Goal: Transaction & Acquisition: Purchase product/service

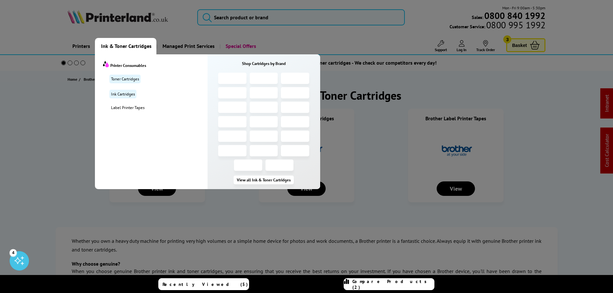
click at [120, 50] on span "Ink & Toner Cartridges" at bounding box center [126, 46] width 50 height 16
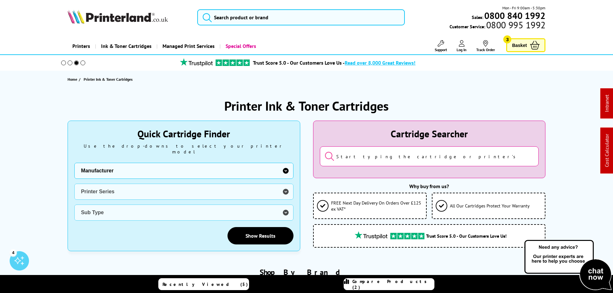
click at [125, 44] on span "Ink & Toner Cartridges" at bounding box center [126, 46] width 50 height 16
click at [268, 104] on h1 "Printer Ink & Toner Cartridges" at bounding box center [306, 105] width 164 height 17
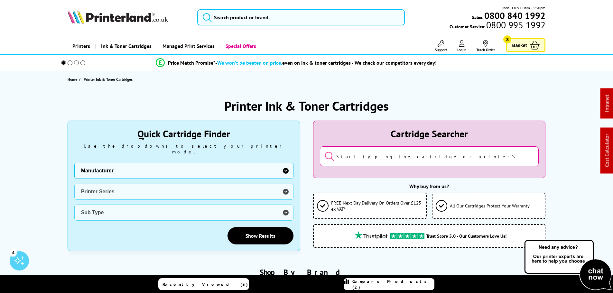
click at [109, 44] on span "Ink & Toner Cartridges" at bounding box center [126, 46] width 50 height 16
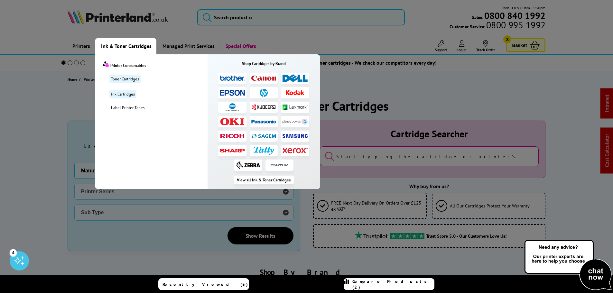
click at [123, 80] on link "Toner Cartridges" at bounding box center [124, 79] width 31 height 9
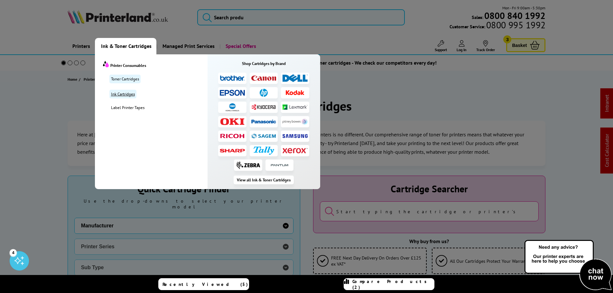
click at [121, 94] on link "Ink Cartridges" at bounding box center [122, 94] width 27 height 9
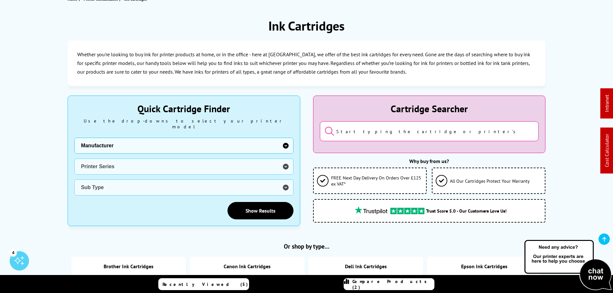
scroll to position [96, 0]
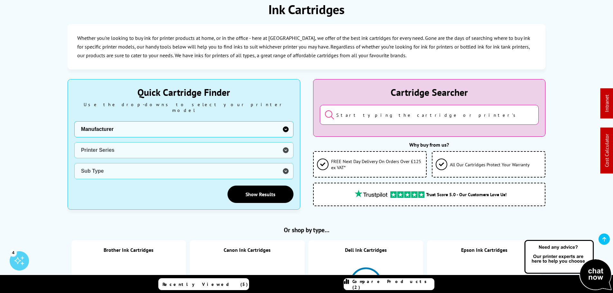
drag, startPoint x: 142, startPoint y: 120, endPoint x: 137, endPoint y: 120, distance: 4.8
click at [142, 121] on select "Manufacturer Brother Canon Dell Dymo Epson HP Kodak Konica Minolta Kyocera Lexm…" at bounding box center [183, 129] width 219 height 16
select select "31620"
click at [74, 121] on select "Manufacturer Brother Canon Dell Dymo Epson HP Kodak Konica Minolta Kyocera Lexm…" at bounding box center [183, 129] width 219 height 16
click at [99, 147] on select "Printer Series 12mm Tapes 19mm Tapes 24mm Tapes 6mm Tapes 9mm Tapes LabelManage…" at bounding box center [183, 150] width 219 height 16
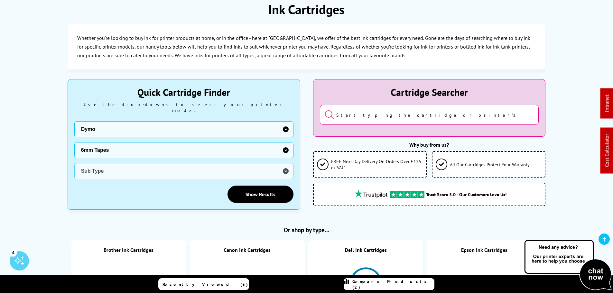
click at [74, 142] on select "Printer Series 12mm Tapes 19mm Tapes 24mm Tapes 6mm Tapes 9mm Tapes LabelManage…" at bounding box center [183, 150] width 219 height 16
drag, startPoint x: 130, startPoint y: 147, endPoint x: 127, endPoint y: 152, distance: 6.2
click at [132, 146] on select "Printer Series 12mm Tapes 19mm Tapes 24mm Tapes 6mm Tapes 9mm Tapes LabelManage…" at bounding box center [183, 150] width 219 height 16
click at [113, 142] on select "Printer Series 12mm Tapes 19mm Tapes 24mm Tapes 6mm Tapes 9mm Tapes LabelManage…" at bounding box center [183, 150] width 219 height 16
click at [113, 151] on select "Printer Series 12mm Tapes 19mm Tapes 24mm Tapes 6mm Tapes 9mm Tapes LabelManage…" at bounding box center [183, 150] width 219 height 16
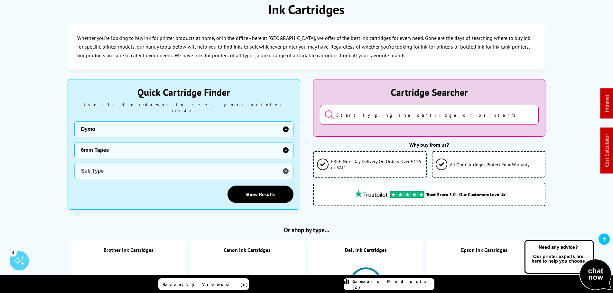
select select "31624"
click at [74, 142] on select "Printer Series 12mm Tapes 19mm Tapes 24mm Tapes 6mm Tapes 9mm Tapes LabelManage…" at bounding box center [183, 150] width 219 height 16
click at [105, 144] on select "Printer Series 12mm Tapes 19mm Tapes 24mm Tapes 6mm Tapes 9mm Tapes LabelManage…" at bounding box center [183, 150] width 219 height 16
click at [93, 124] on select "Manufacturer Brother Canon Dell Dymo Epson HP Kodak Konica Minolta Kyocera Lexm…" at bounding box center [183, 129] width 219 height 16
select select "1550"
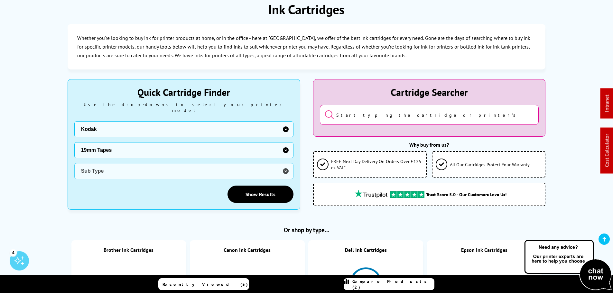
click at [74, 121] on select "Manufacturer Brother Canon Dell Dymo Epson HP Kodak Konica Minolta Kyocera Lexm…" at bounding box center [183, 129] width 219 height 16
click at [99, 142] on select "Printer Series ESP3 ESP3250 ESP5 ESP5250 ESP6150 ESP7 ESP7250 ESP9 ESP9250 Hero…" at bounding box center [183, 150] width 219 height 16
select select "19313"
click at [74, 142] on select "Printer Series ESP3 ESP3250 ESP5 ESP5250 ESP6150 ESP7 ESP7250 ESP9 ESP9250 Hero…" at bounding box center [183, 150] width 219 height 16
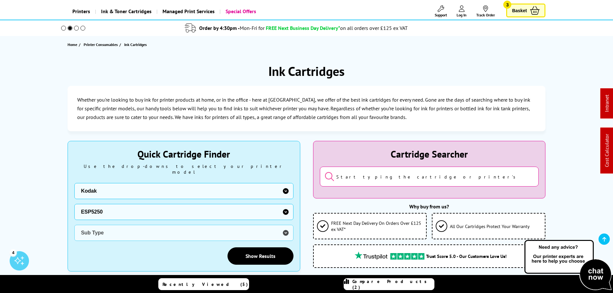
scroll to position [0, 0]
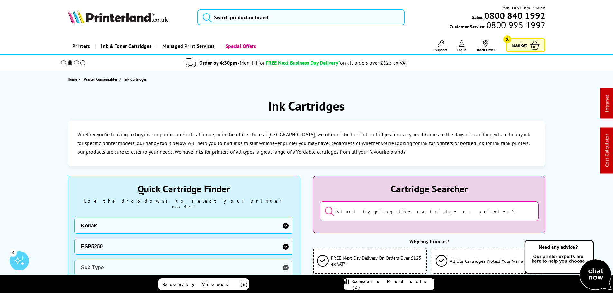
click at [99, 79] on span "Printer Consumables" at bounding box center [101, 79] width 34 height 7
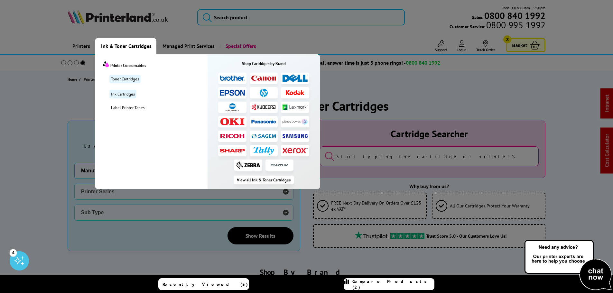
click at [239, 80] on img at bounding box center [232, 78] width 25 height 6
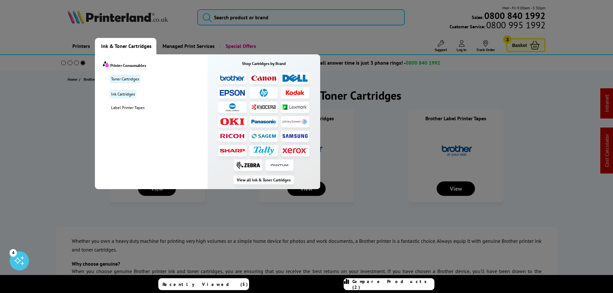
click at [234, 93] on img at bounding box center [232, 93] width 25 height 6
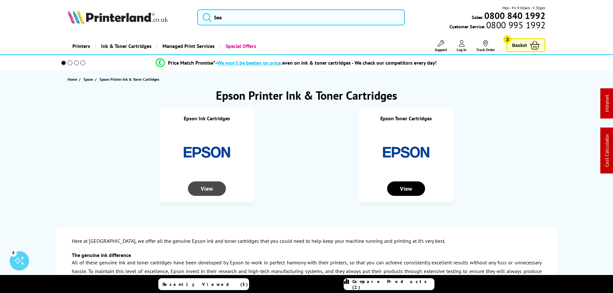
click at [214, 189] on div "View" at bounding box center [207, 188] width 38 height 14
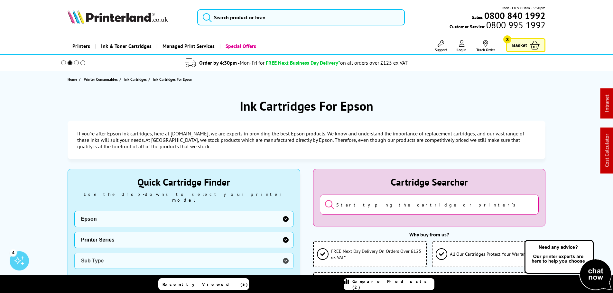
click at [118, 44] on span "Ink & Toner Cartridges" at bounding box center [126, 46] width 50 height 16
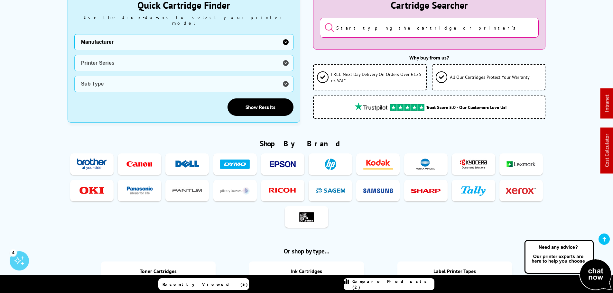
click at [278, 161] on img at bounding box center [283, 164] width 30 height 12
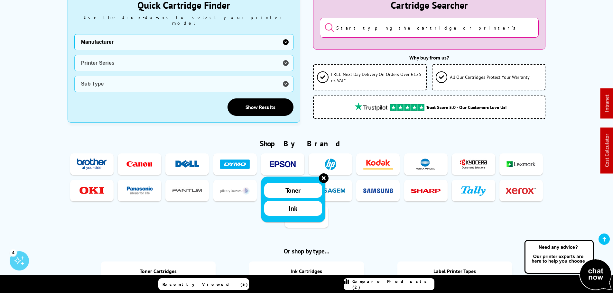
drag, startPoint x: 292, startPoint y: 205, endPoint x: 589, endPoint y: 205, distance: 296.5
click at [292, 205] on span "Ink" at bounding box center [292, 208] width 9 height 8
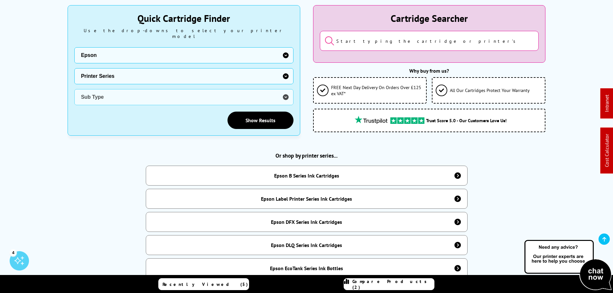
scroll to position [225, 0]
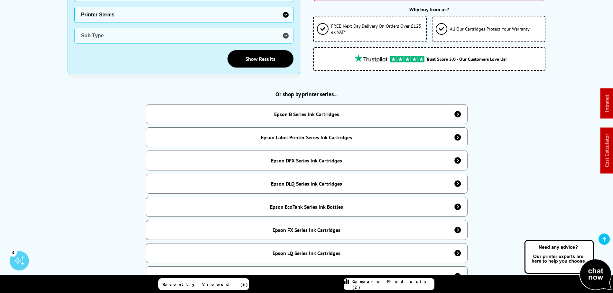
click at [449, 116] on div "Epson B Series Ink Cartridges" at bounding box center [307, 114] width 322 height 20
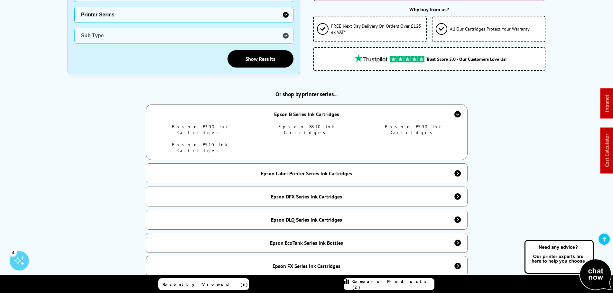
click at [455, 111] on icon at bounding box center [457, 114] width 6 height 6
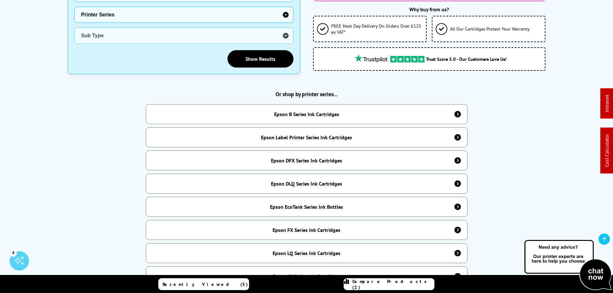
click at [454, 110] on div "Epson B Series Ink Cartridges" at bounding box center [307, 114] width 322 height 20
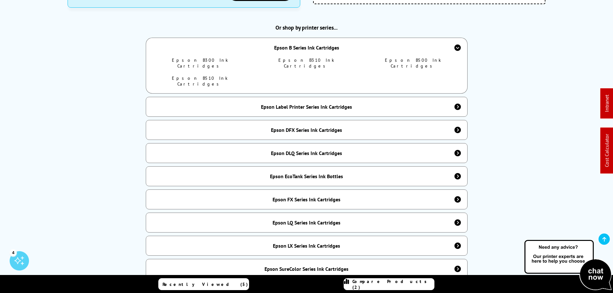
scroll to position [289, 0]
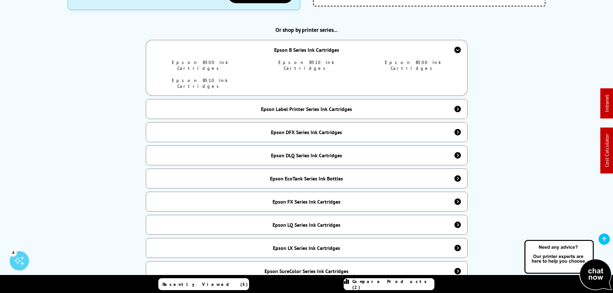
click at [326, 99] on div "Epson Label Printer Series Ink Cartridges" at bounding box center [307, 109] width 322 height 20
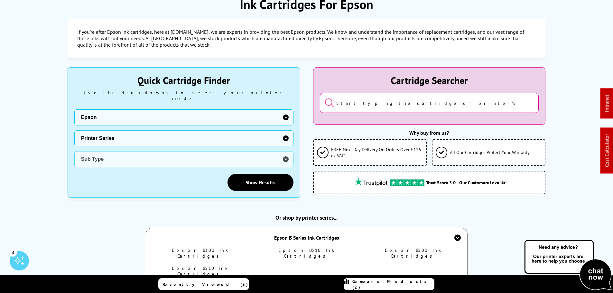
scroll to position [0, 0]
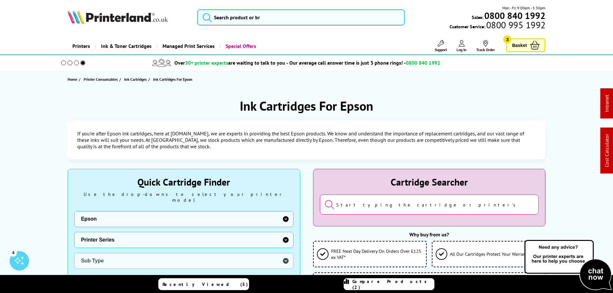
drag, startPoint x: 463, startPoint y: 45, endPoint x: 498, endPoint y: 60, distance: 38.0
click at [463, 45] on icon at bounding box center [462, 43] width 6 height 6
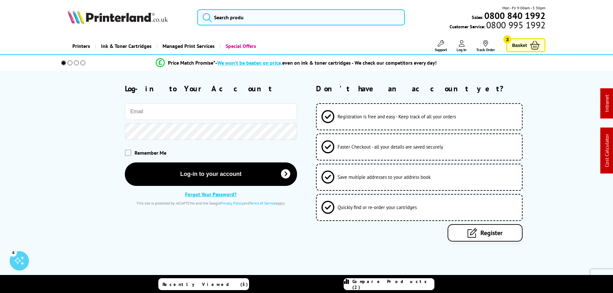
type input "[PERSON_NAME][EMAIL_ADDRESS][DOMAIN_NAME]"
click at [243, 14] on input "search" at bounding box center [300, 17] width 207 height 16
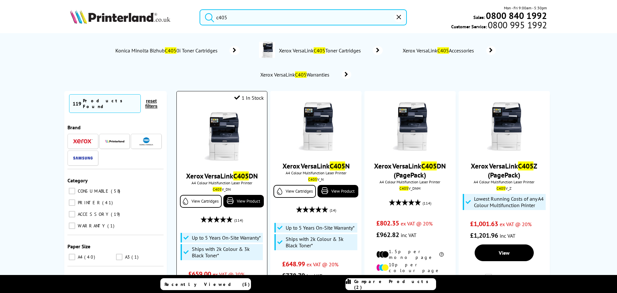
type input "c405"
click at [223, 130] on img at bounding box center [222, 136] width 48 height 48
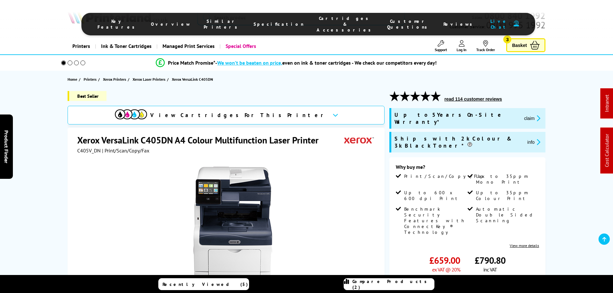
click at [319, 23] on span "Cartridges & Accessories" at bounding box center [345, 23] width 58 height 17
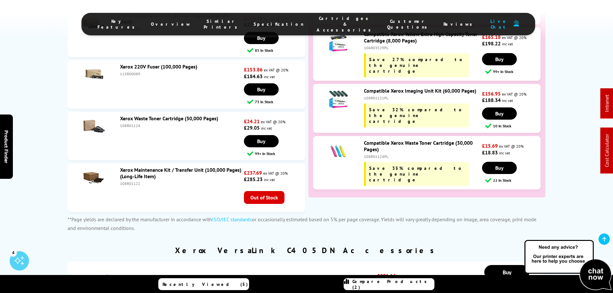
scroll to position [2778, 0]
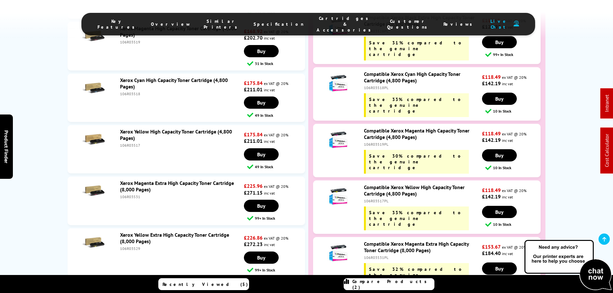
click at [146, 128] on link "Xerox Yellow High Capacity Toner Cartridge (4,800 Pages)" at bounding box center [176, 134] width 112 height 13
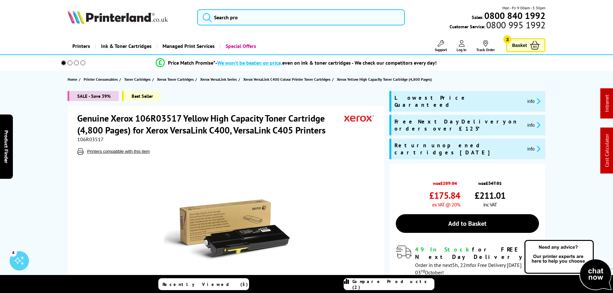
drag, startPoint x: 469, startPoint y: 204, endPoint x: 476, endPoint y: 187, distance: 17.7
click at [469, 214] on link "Add to Basket" at bounding box center [467, 223] width 143 height 19
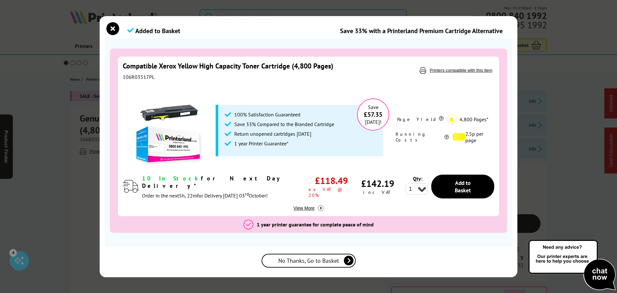
click at [303, 260] on span "No Thanks, Go to Basket" at bounding box center [308, 260] width 61 height 7
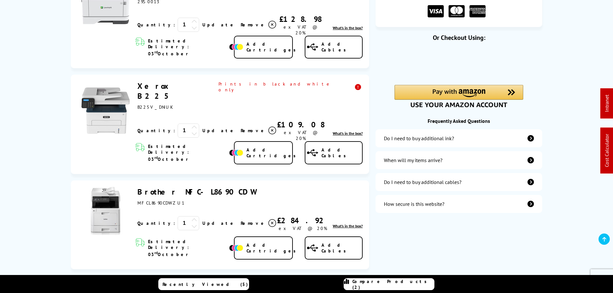
click at [268, 21] on icon at bounding box center [272, 25] width 8 height 8
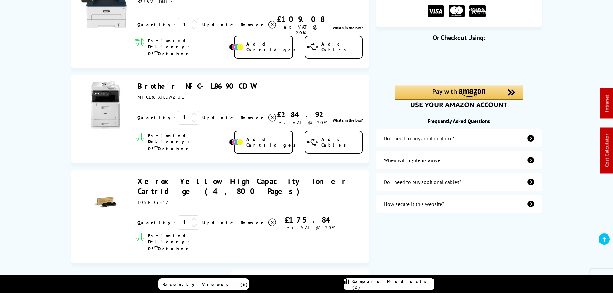
click at [268, 21] on icon at bounding box center [272, 25] width 8 height 8
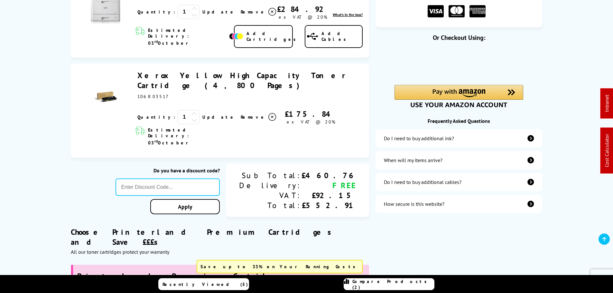
click at [268, 10] on icon at bounding box center [272, 12] width 8 height 8
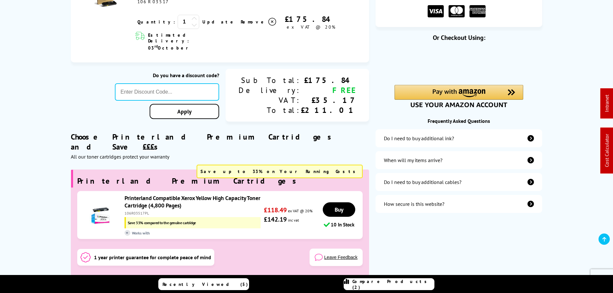
click at [47, 71] on div "Proceed to Checkout Shopping Basket ex VAT @ 20% 1 Update ex VAT @ 20%" at bounding box center [306, 124] width 613 height 310
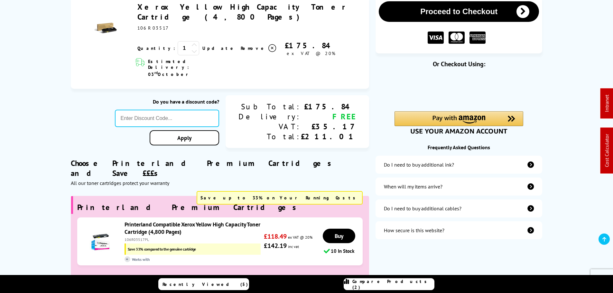
scroll to position [161, 0]
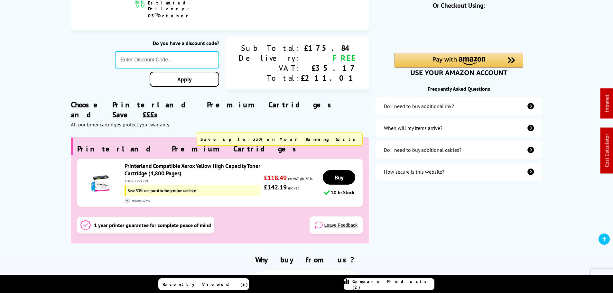
click at [61, 44] on div "Proceed to Checkout Shopping Basket [STREET_ADDRESS]" at bounding box center [306, 92] width 514 height 310
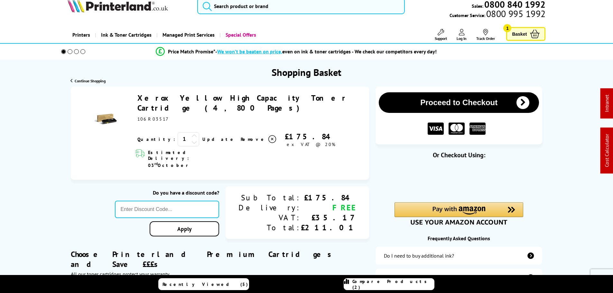
scroll to position [0, 0]
